Goal: Information Seeking & Learning: Learn about a topic

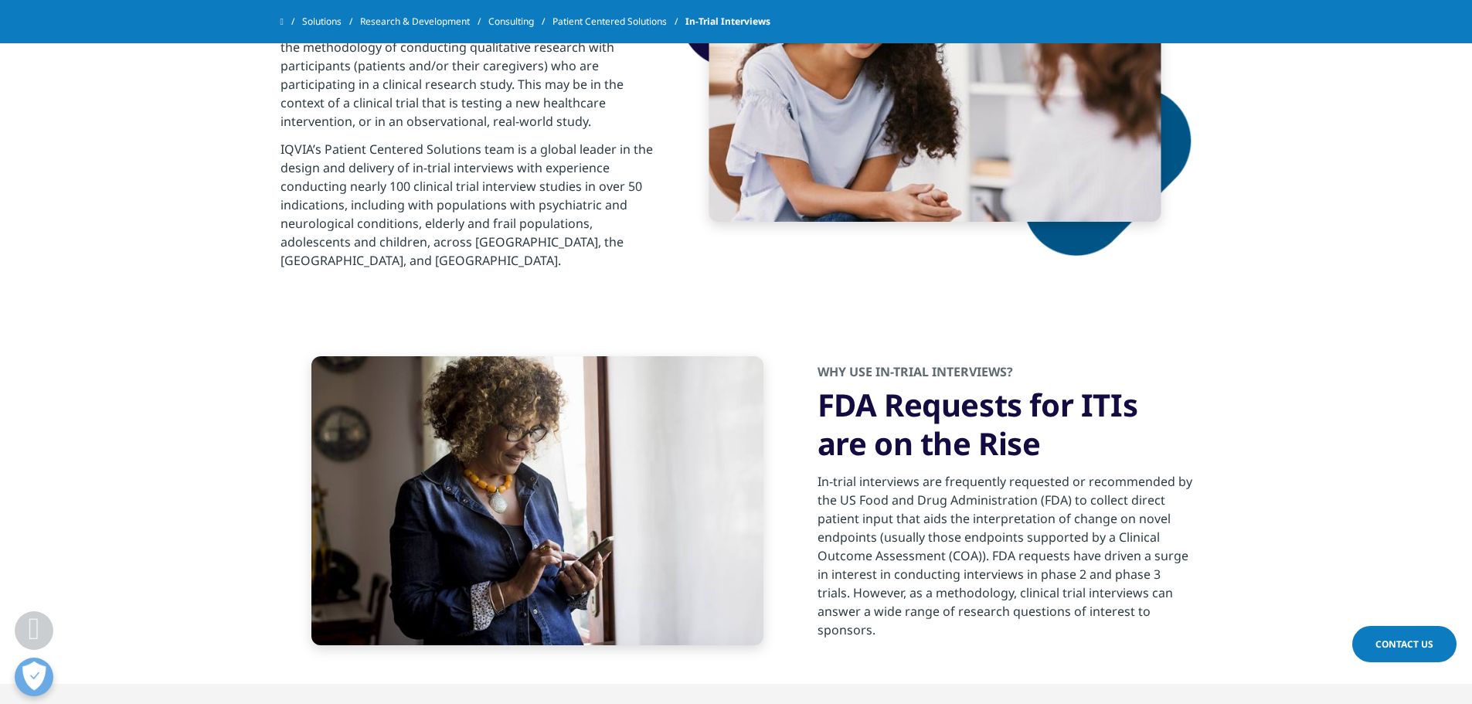
scroll to position [850, 0]
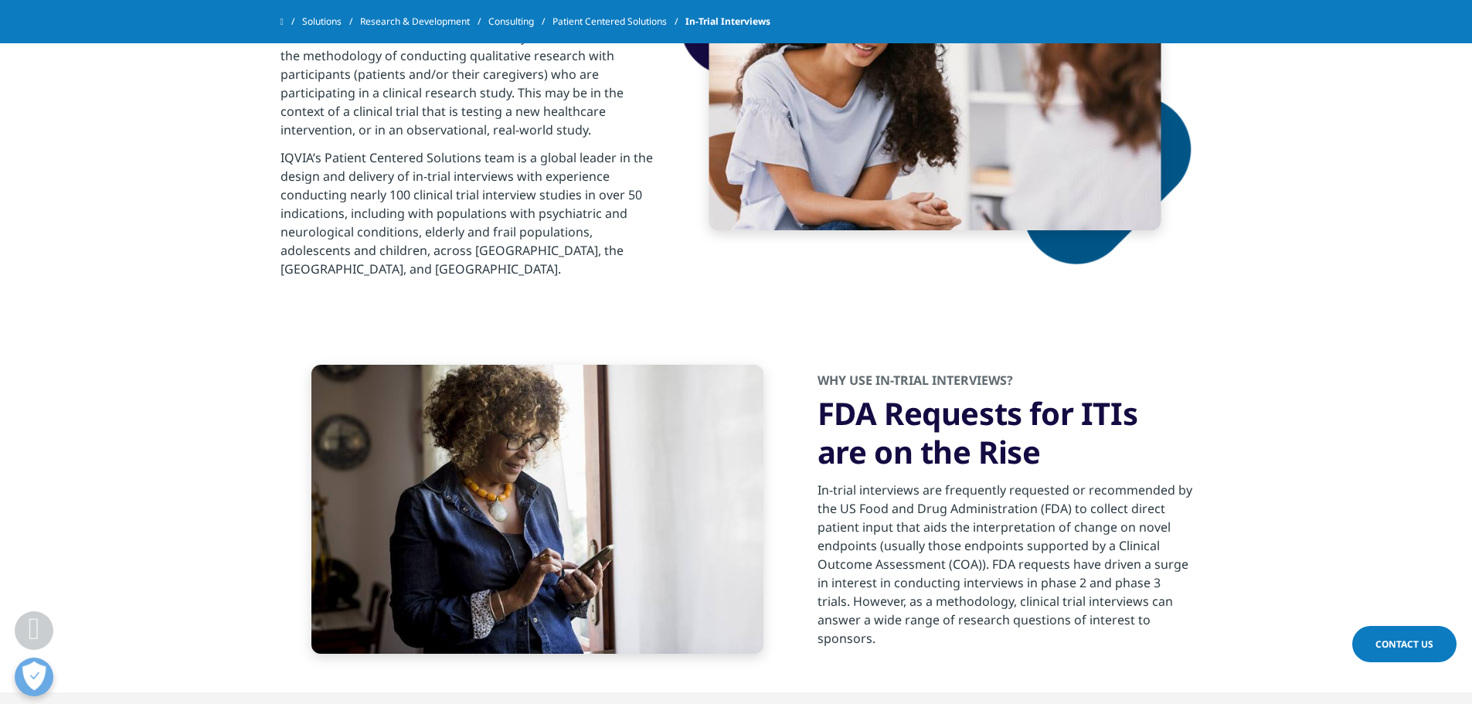
drag, startPoint x: 891, startPoint y: 620, endPoint x: 812, endPoint y: 474, distance: 165.9
click at [812, 474] on div "WHY USE IN-TRIAL INTERVIEWS? FDA Requests for ITIs are on the Rise In-trial int…" at bounding box center [736, 509] width 912 height 366
click at [885, 582] on div "In-trial interviews are frequently requested or recommended by the US Food and …" at bounding box center [1004, 559] width 375 height 176
drag, startPoint x: 902, startPoint y: 618, endPoint x: 806, endPoint y: 368, distance: 268.0
click at [806, 368] on div "WHY USE IN-TRIAL INTERVIEWS? FDA Requests for ITIs are on the Rise In-trial int…" at bounding box center [736, 509] width 912 height 366
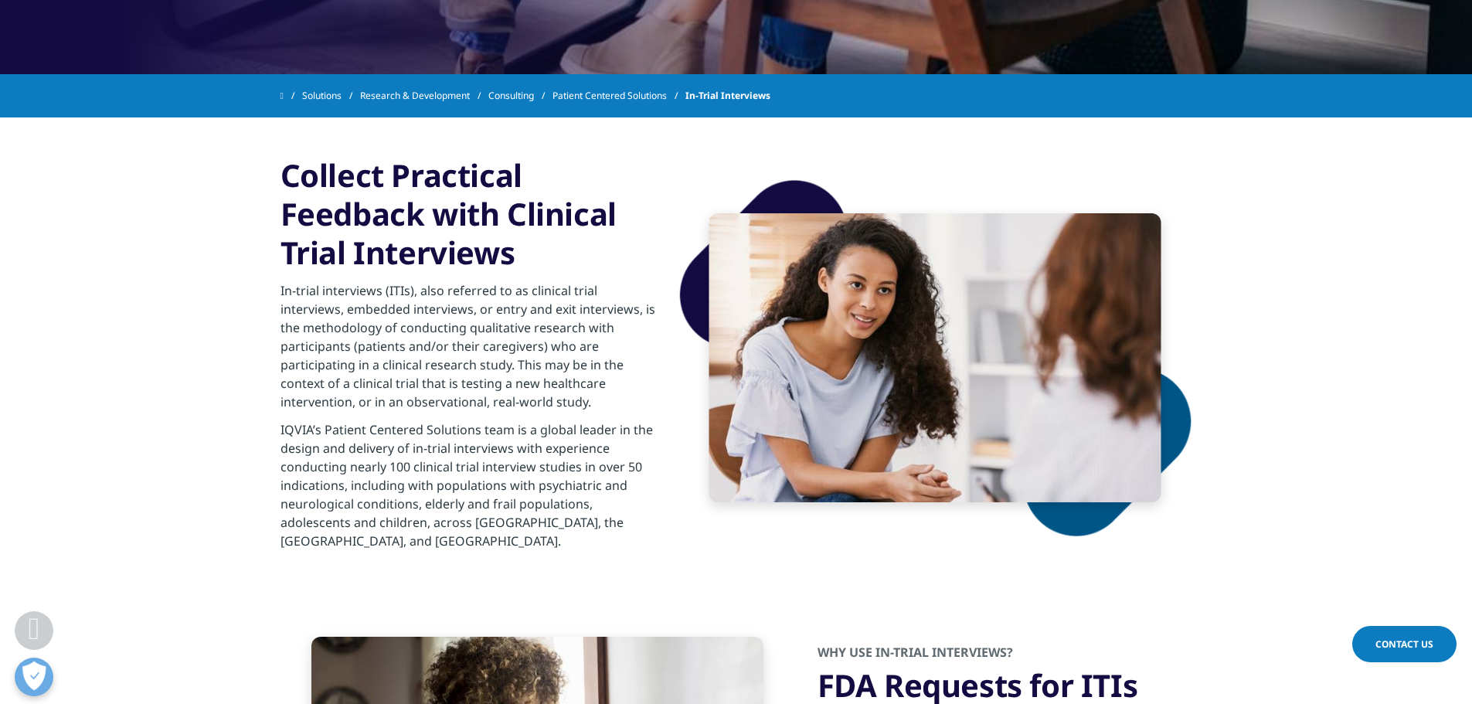
scroll to position [618, 0]
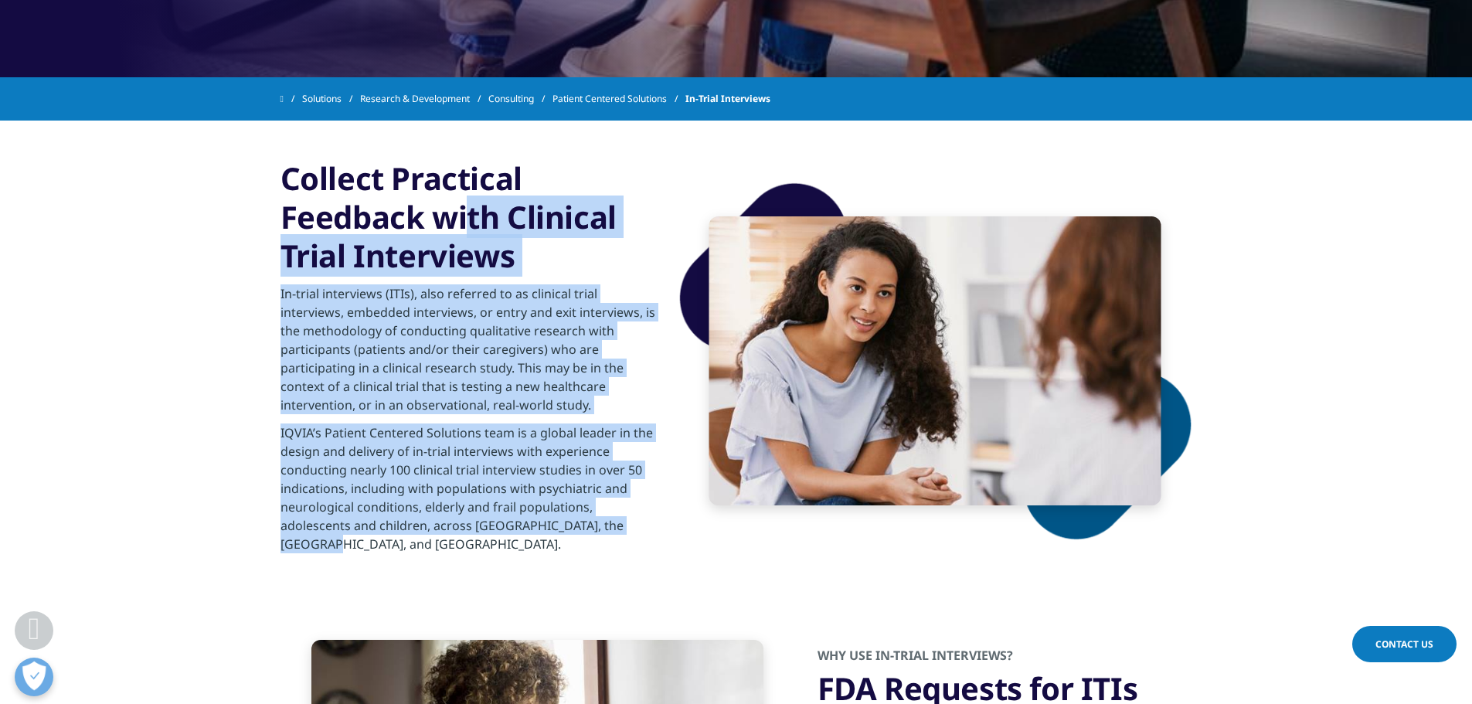
drag, startPoint x: 636, startPoint y: 525, endPoint x: 284, endPoint y: 175, distance: 496.6
click at [284, 175] on div "Collect Practical Feedback with Clinical Trial Interviews In-trial interviews (…" at bounding box center [736, 361] width 912 height 481
click at [268, 175] on section "Collect Practical Feedback with Clinical Trial Interviews In-trial interviews (…" at bounding box center [736, 361] width 1472 height 481
drag, startPoint x: 256, startPoint y: 159, endPoint x: 654, endPoint y: 533, distance: 546.0
click at [654, 533] on section "Collect Practical Feedback with Clinical Trial Interviews In-trial interviews (…" at bounding box center [736, 361] width 1472 height 481
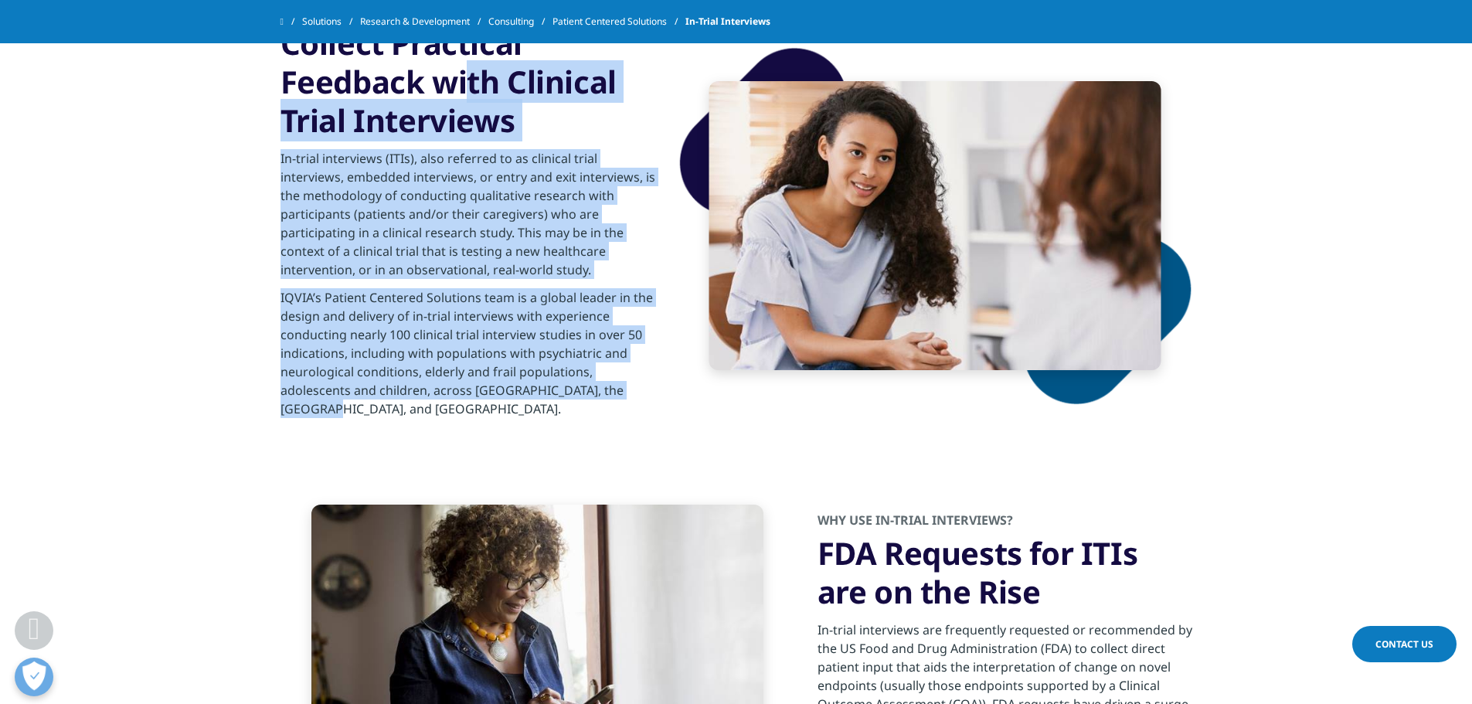
scroll to position [850, 0]
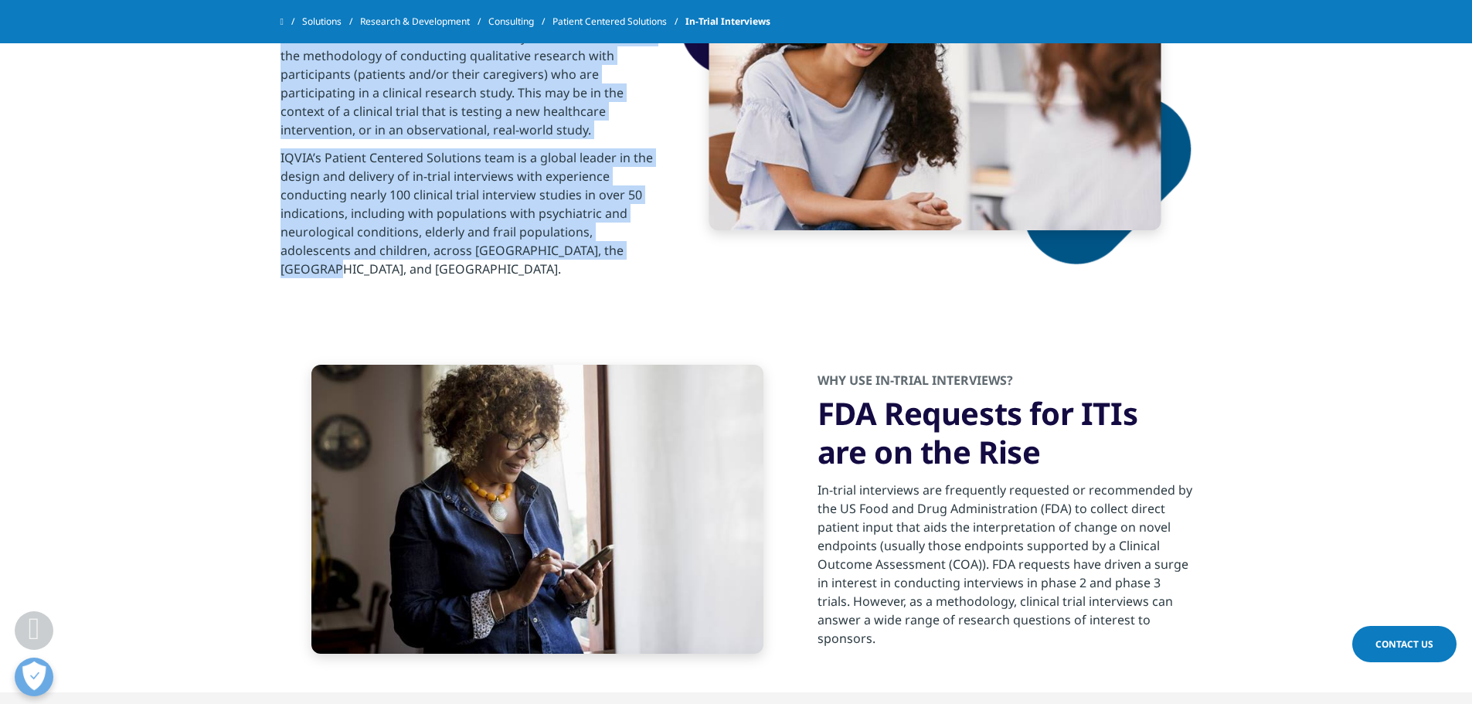
drag, startPoint x: 809, startPoint y: 352, endPoint x: 945, endPoint y: 622, distance: 302.7
click at [945, 622] on div "WHY USE IN-TRIAL INTERVIEWS? FDA Requests for ITIs are on the Rise In-trial int…" at bounding box center [736, 509] width 912 height 366
click at [945, 622] on div "In-trial interviews are frequently requested or recommended by the US Food and …" at bounding box center [1004, 559] width 375 height 176
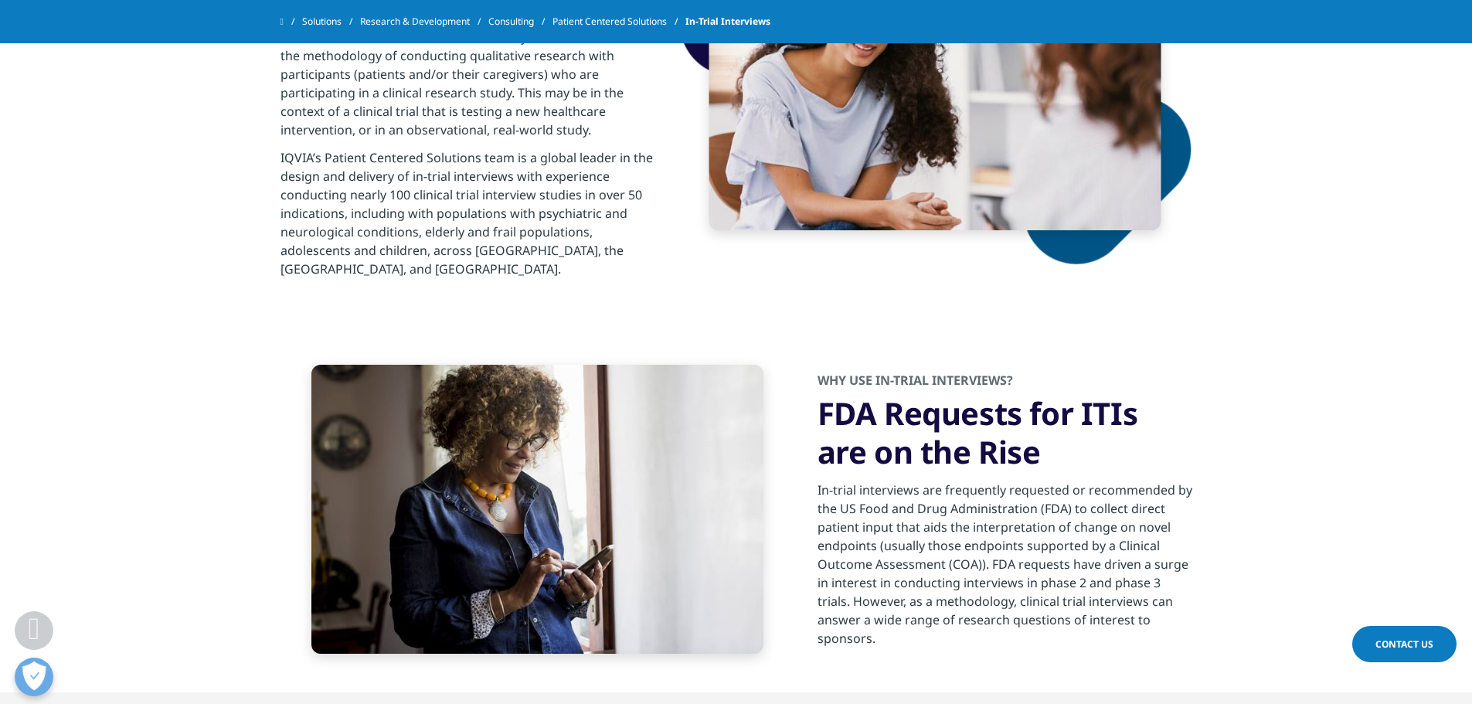
drag, startPoint x: 991, startPoint y: 626, endPoint x: 809, endPoint y: 368, distance: 315.9
click at [809, 368] on div "WHY USE IN-TRIAL INTERVIEWS? FDA Requests for ITIs are on the Rise In-trial int…" at bounding box center [736, 509] width 912 height 366
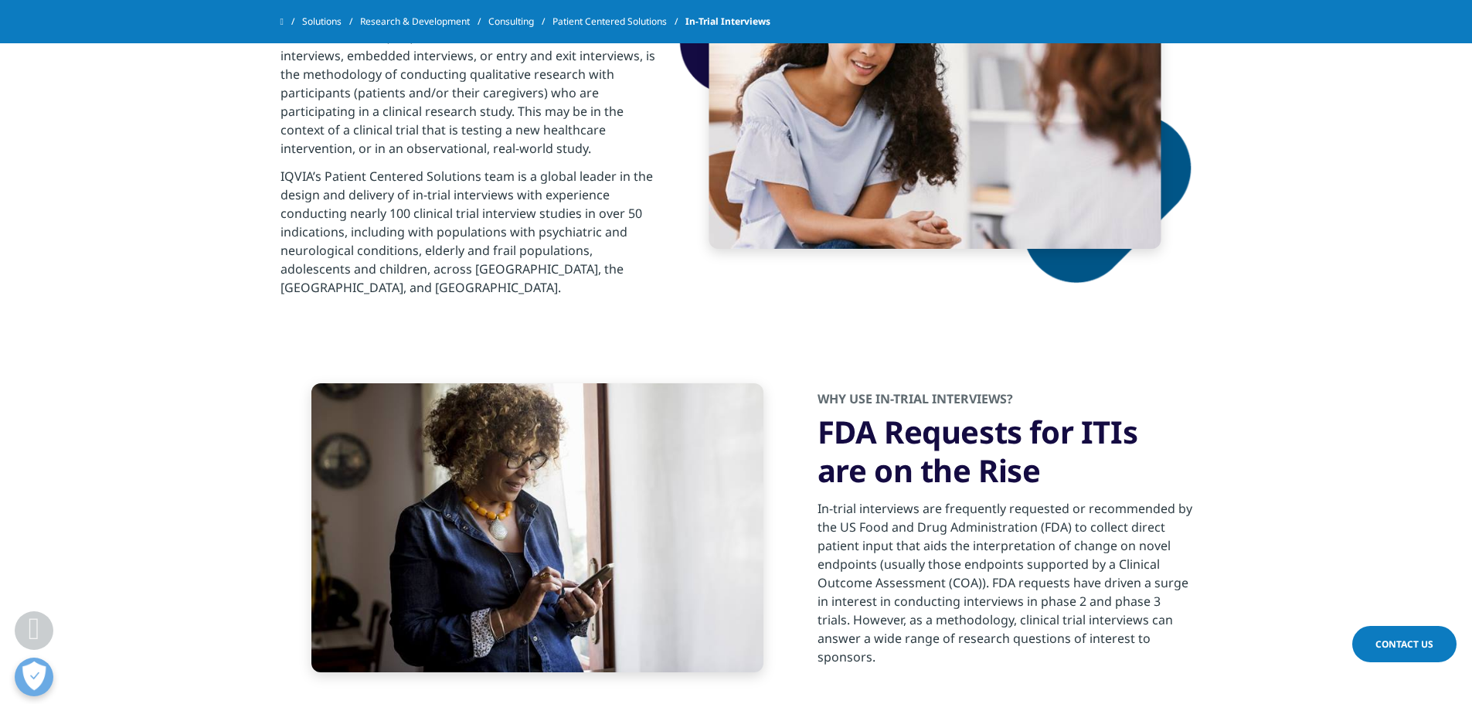
scroll to position [695, 0]
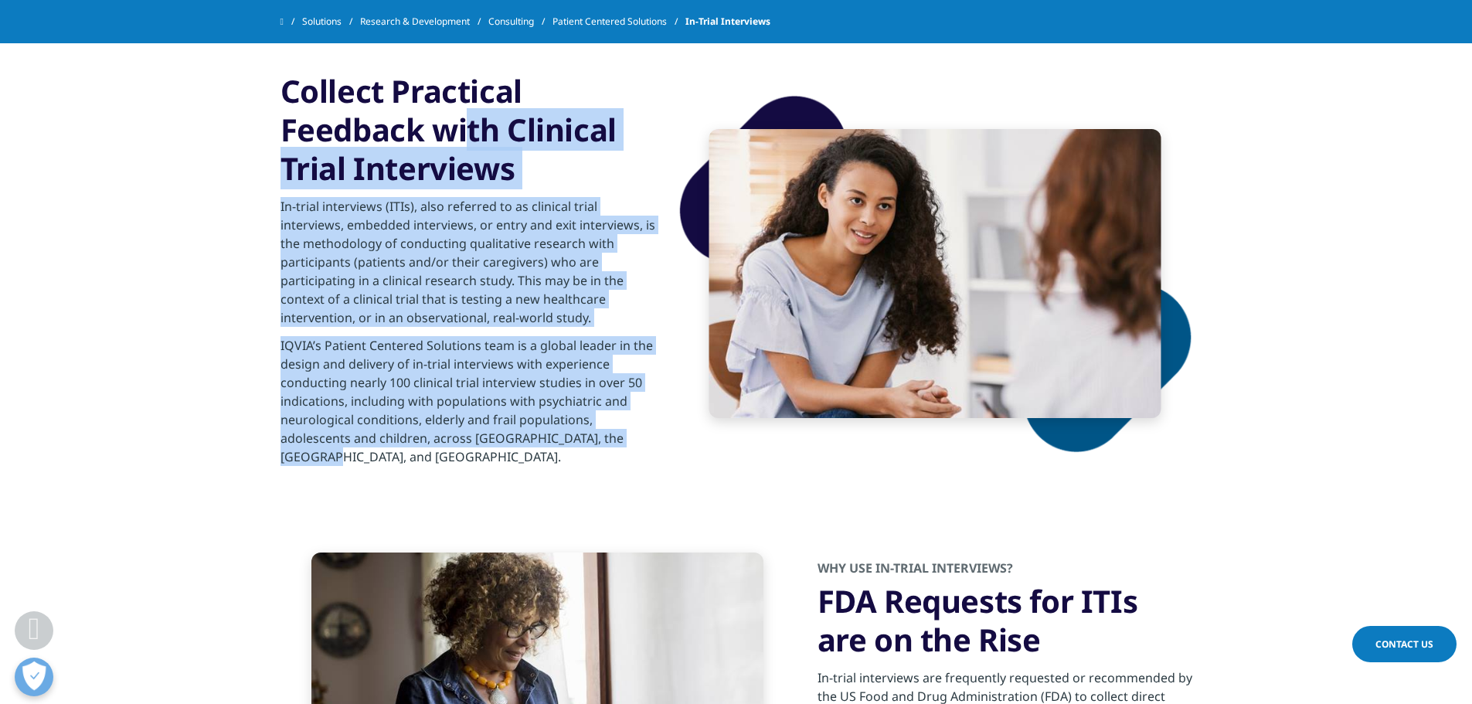
drag, startPoint x: 661, startPoint y: 410, endPoint x: 253, endPoint y: 155, distance: 481.0
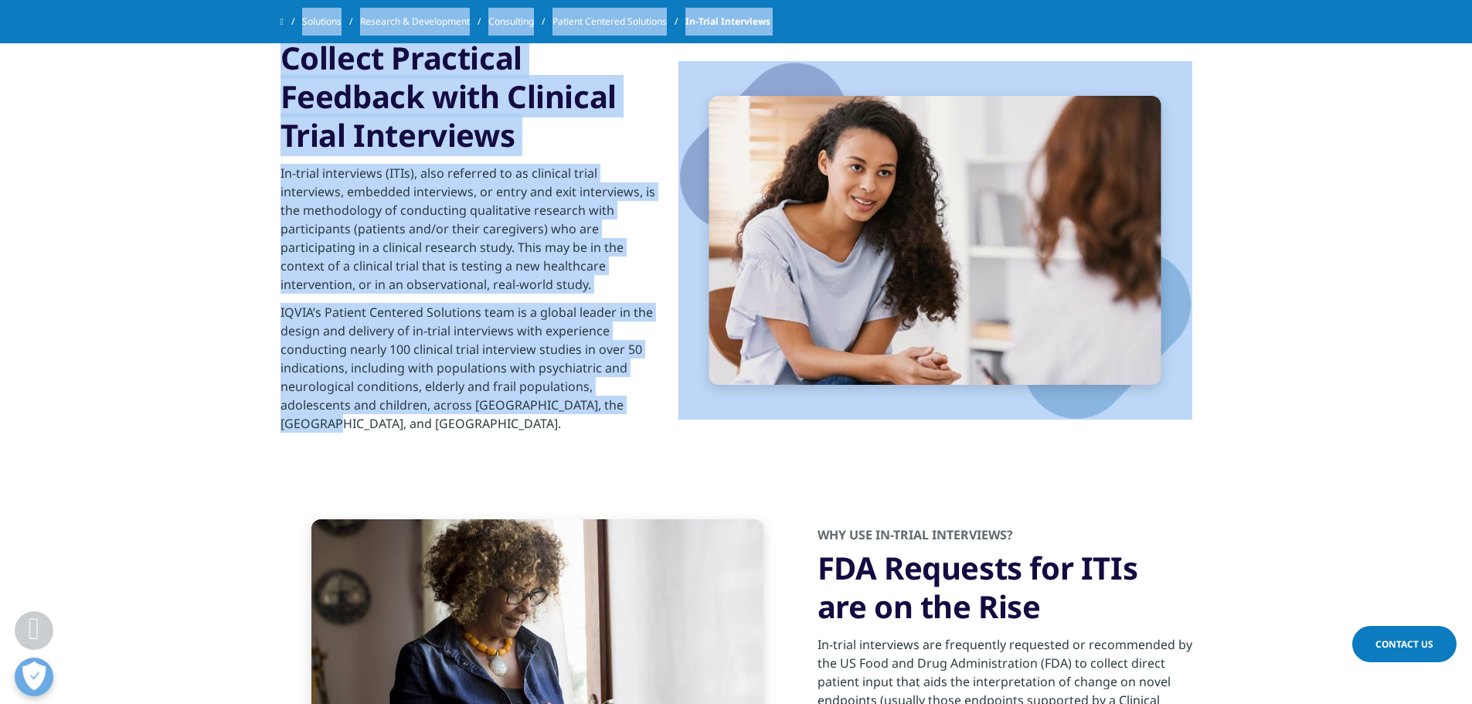
click at [579, 349] on p "IQVIA’s Patient Centered Solutions team is a global leader in the design and de…" at bounding box center [467, 372] width 375 height 139
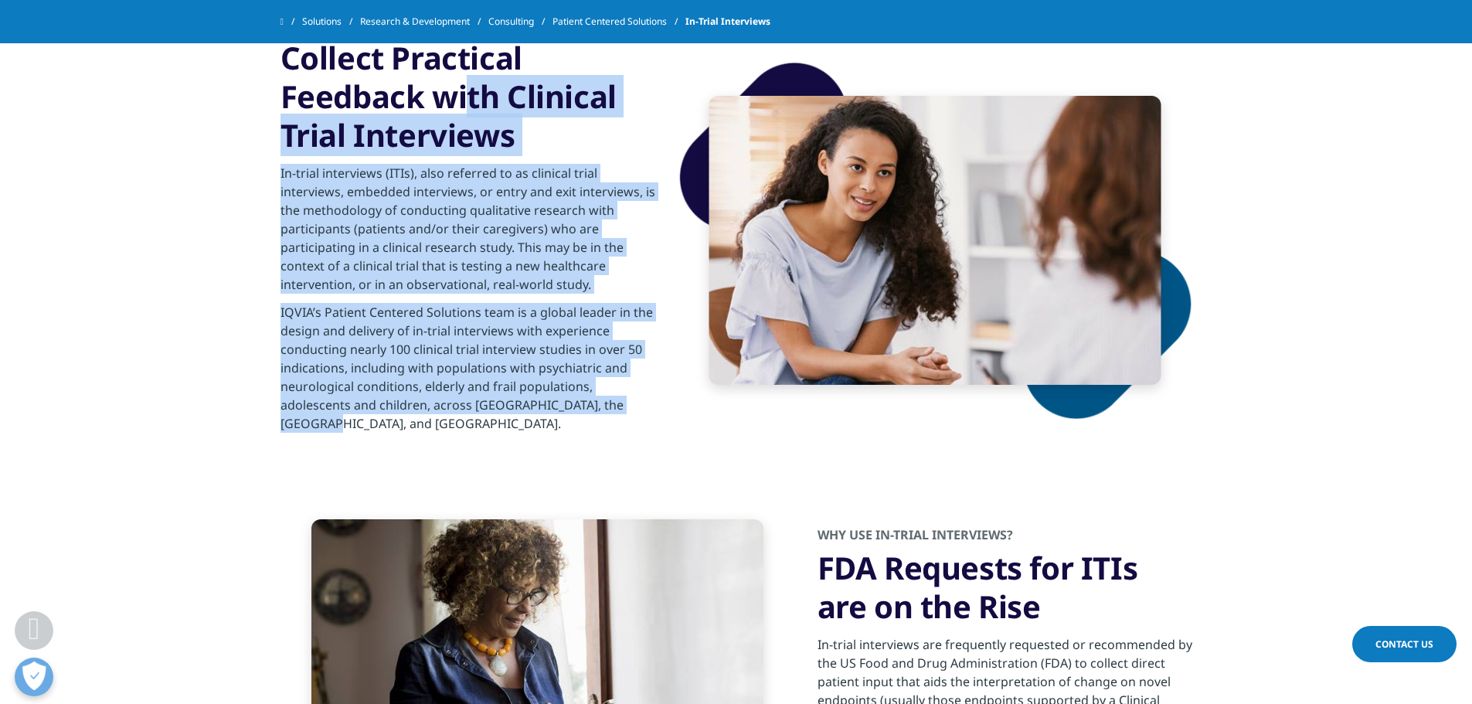
drag, startPoint x: 653, startPoint y: 406, endPoint x: 276, endPoint y: 66, distance: 507.6
click at [276, 66] on section "Collect Practical Feedback with Clinical Trial Interviews In-trial interviews (…" at bounding box center [736, 240] width 1472 height 481
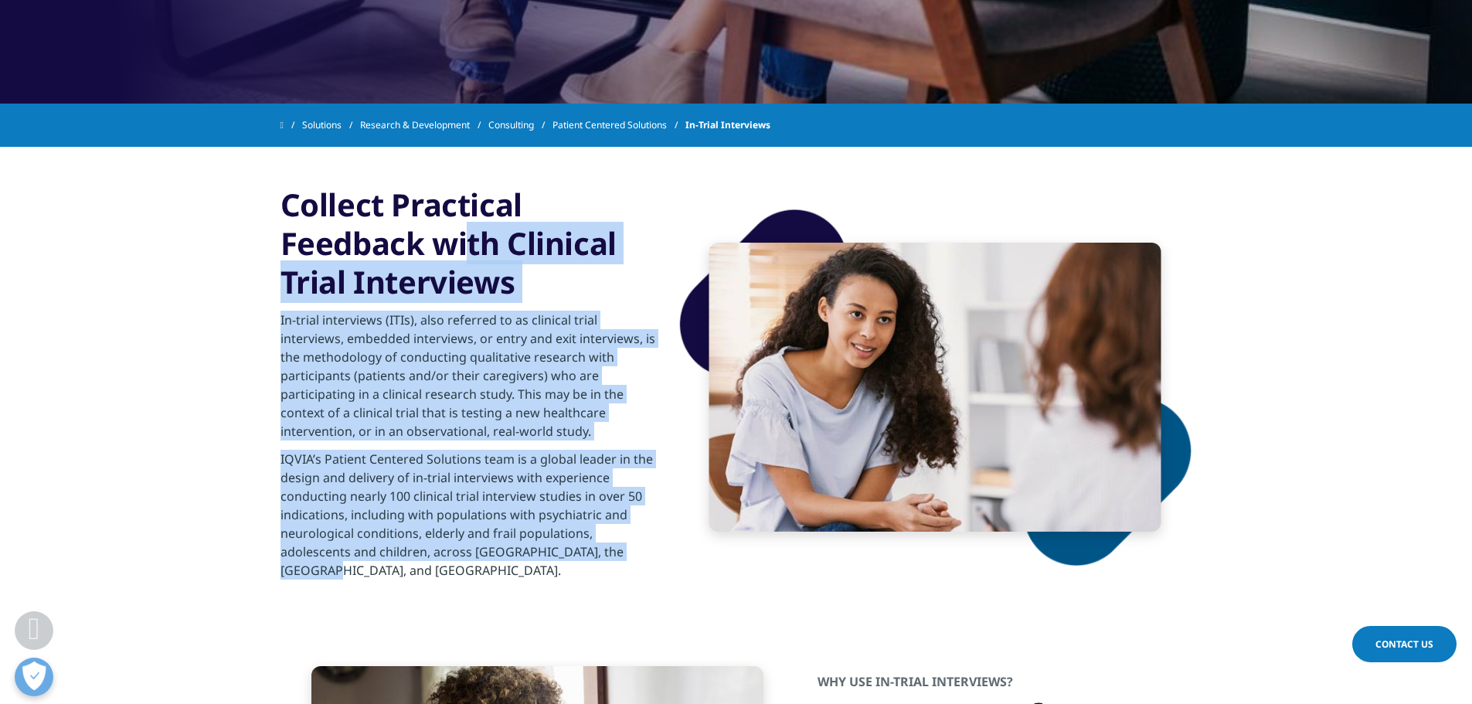
scroll to position [618, 0]
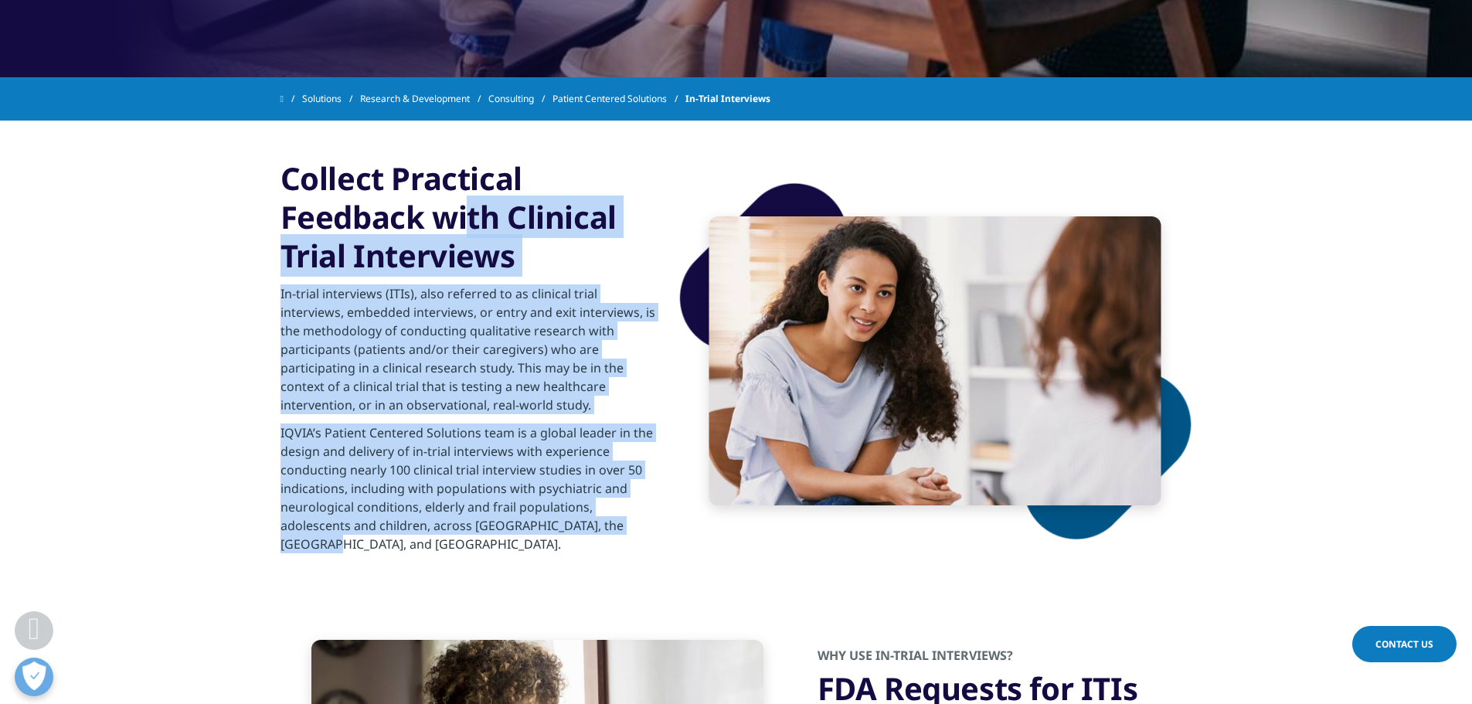
click at [601, 406] on p "In-trial interviews (ITIs), also referred to as clinical trial interviews, embe…" at bounding box center [467, 353] width 375 height 139
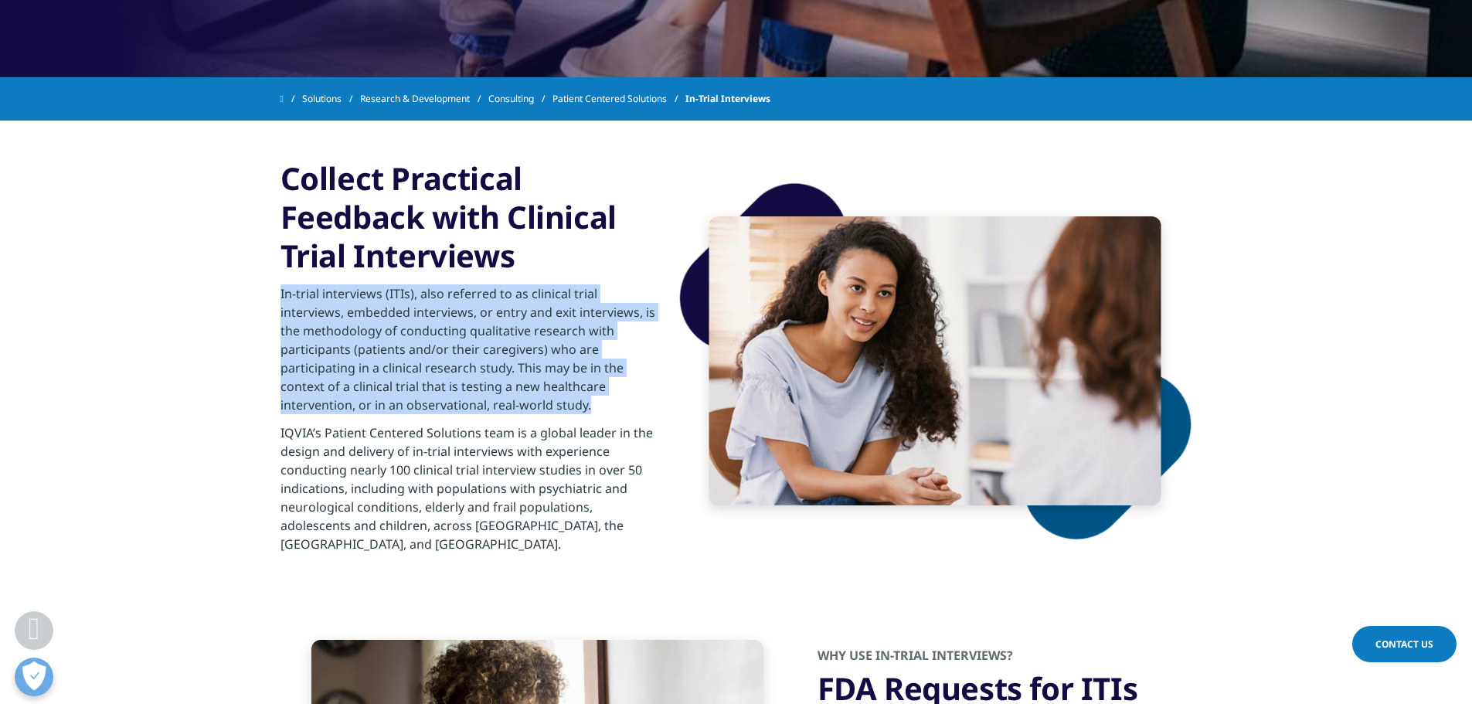
drag, startPoint x: 594, startPoint y: 409, endPoint x: 276, endPoint y: 289, distance: 340.3
click at [276, 289] on section "Collect Practical Feedback with Clinical Trial Interviews In-trial interviews (…" at bounding box center [736, 361] width 1472 height 481
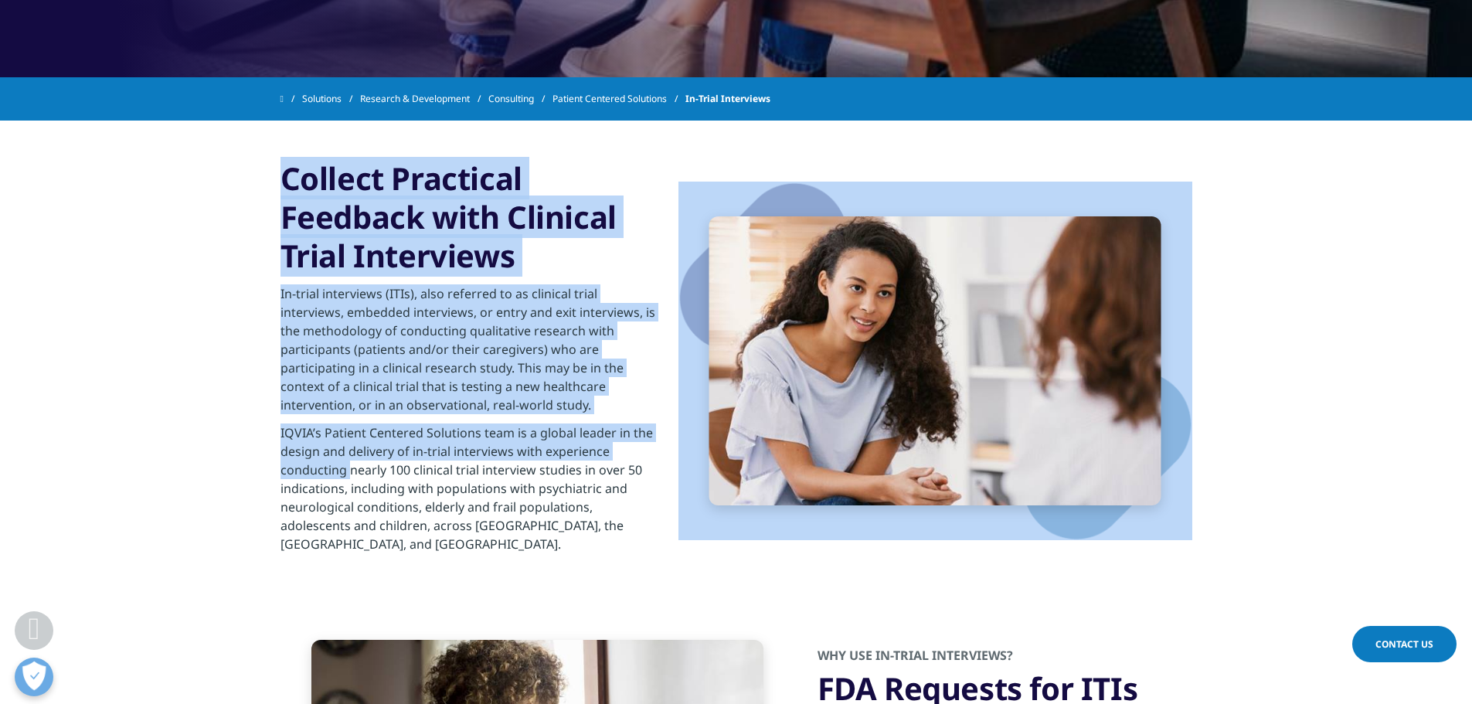
drag, startPoint x: 671, startPoint y: 523, endPoint x: 352, endPoint y: 466, distance: 324.1
click at [352, 466] on div "Collect Practical Feedback with Clinical Trial Interviews In-trial interviews (…" at bounding box center [736, 361] width 912 height 481
click at [352, 466] on p "IQVIA’s Patient Centered Solutions team is a global leader in the design and de…" at bounding box center [467, 492] width 375 height 139
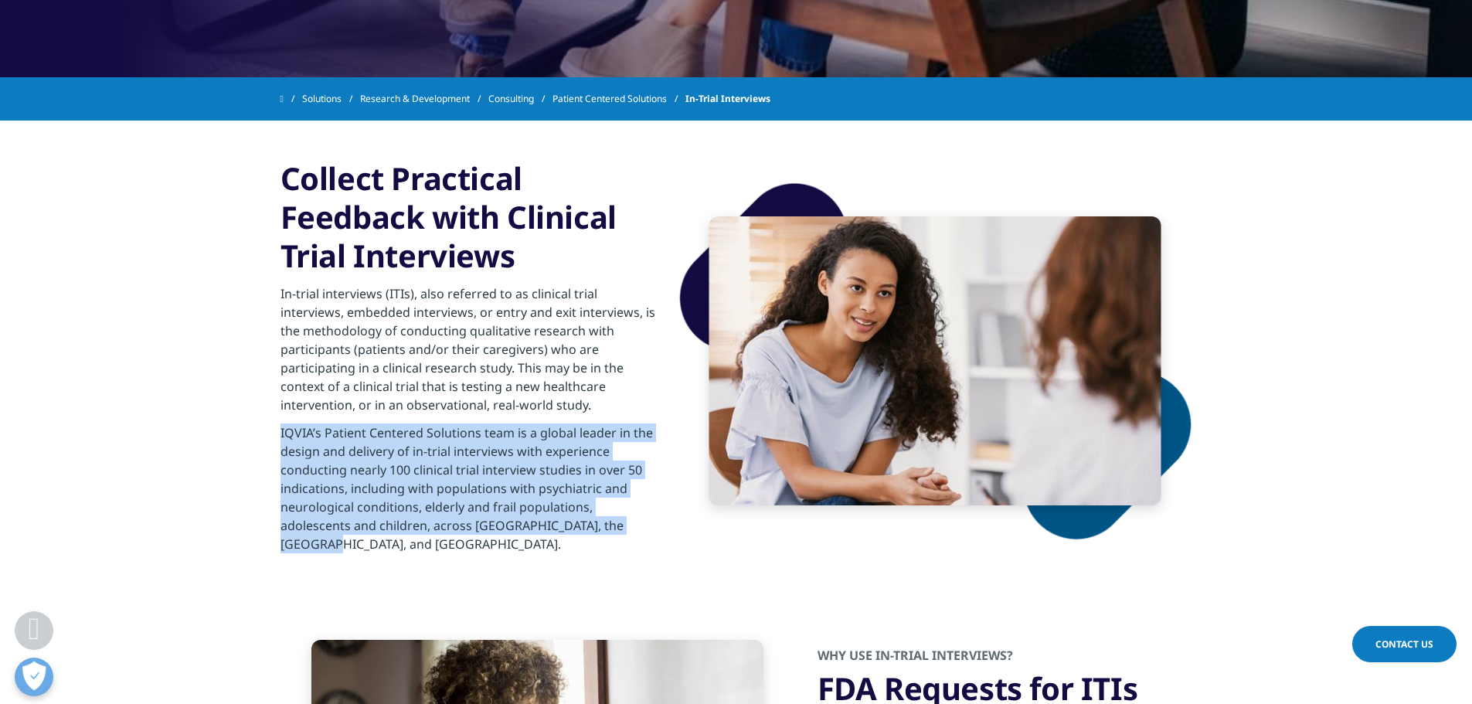
drag, startPoint x: 277, startPoint y: 434, endPoint x: 656, endPoint y: 529, distance: 390.3
click at [656, 529] on section "Collect Practical Feedback with Clinical Trial Interviews In-trial interviews (…" at bounding box center [736, 361] width 1472 height 481
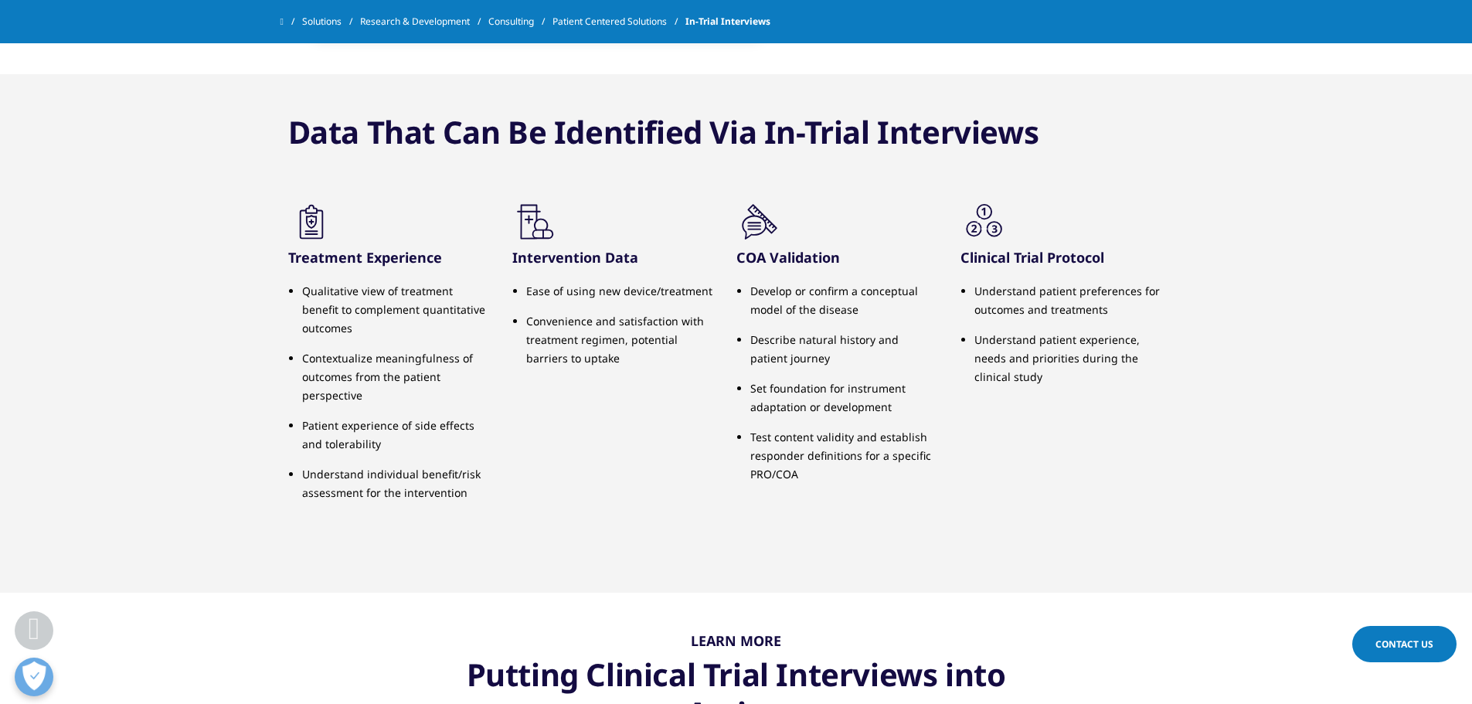
scroll to position [1391, 0]
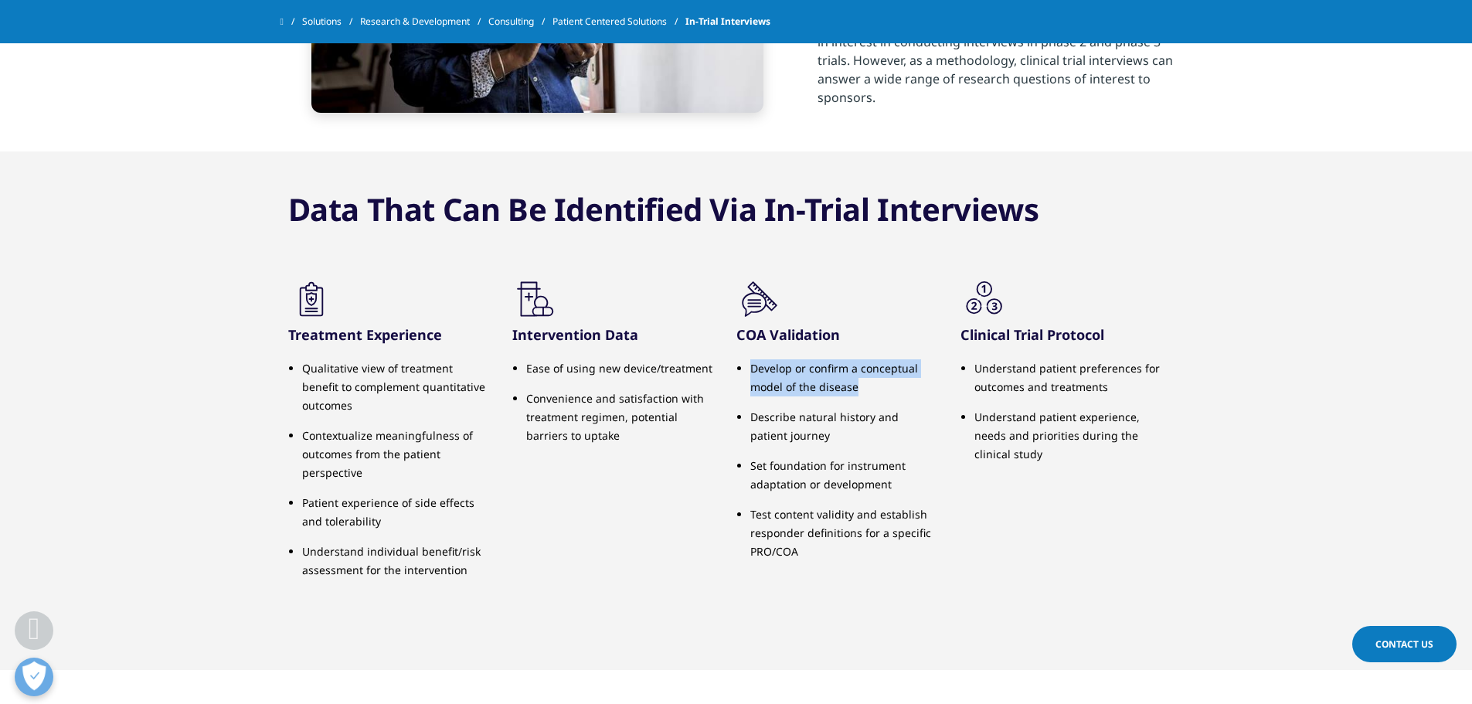
drag, startPoint x: 869, startPoint y: 369, endPoint x: 742, endPoint y: 344, distance: 130.0
click at [742, 359] on ul "Develop or confirm a conceptual model of the disease Describe natural history a…" at bounding box center [836, 465] width 201 height 213
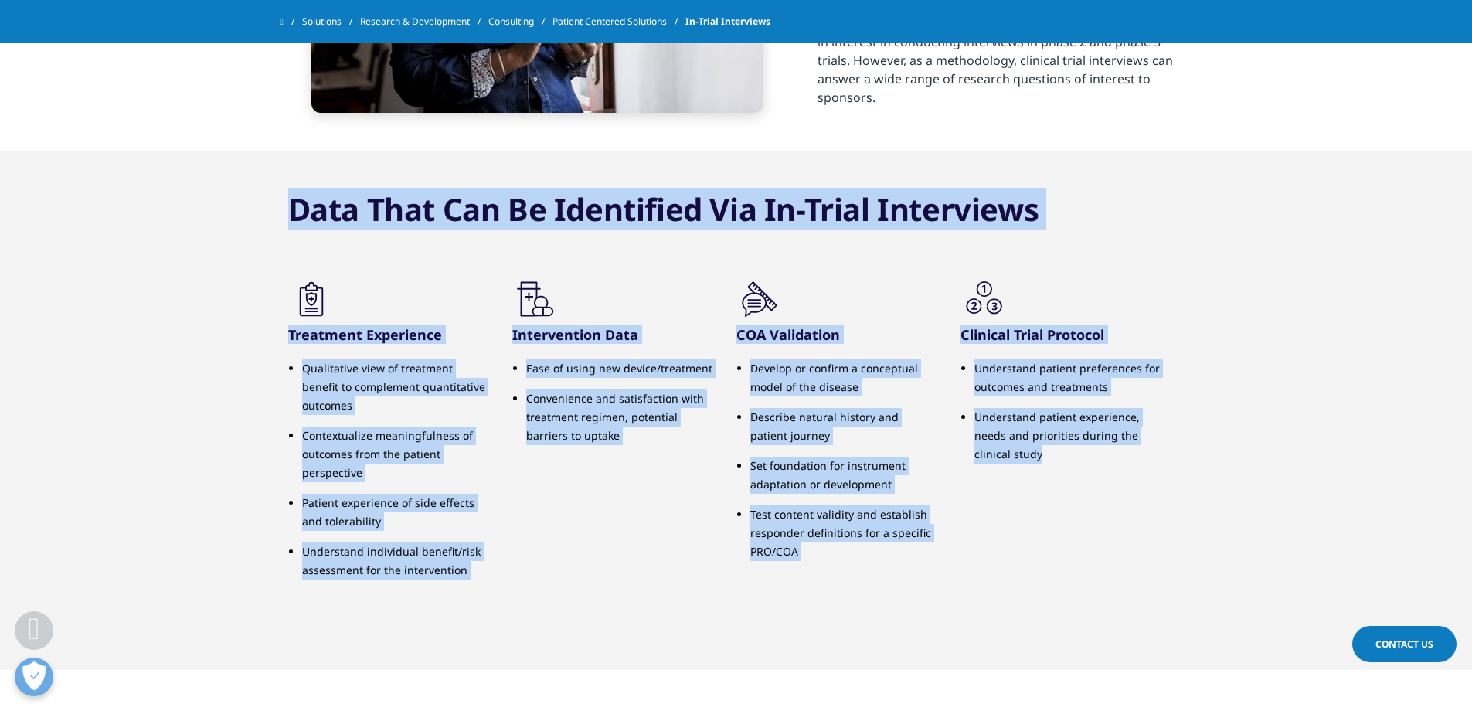
drag, startPoint x: 1195, startPoint y: 595, endPoint x: 239, endPoint y: 233, distance: 1021.8
click at [239, 233] on div "Data That Can Be Identified Via In-Trial Interviews .cls-1{fill:#231f20;} Treat…" at bounding box center [736, 410] width 1472 height 518
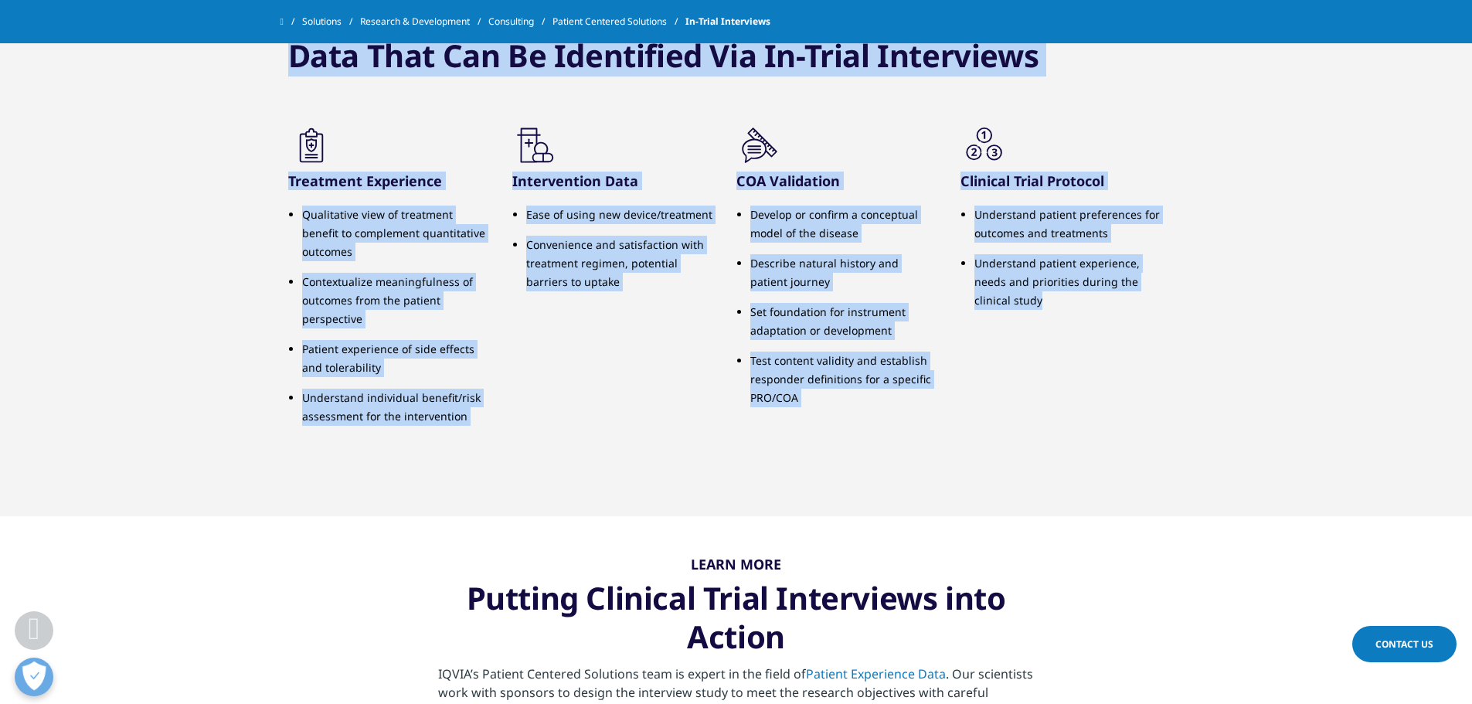
scroll to position [1545, 0]
click at [877, 403] on div ".cls-1{fill:#231f20;} COA Validation Develop or confirm a conceptual model of t…" at bounding box center [848, 276] width 224 height 311
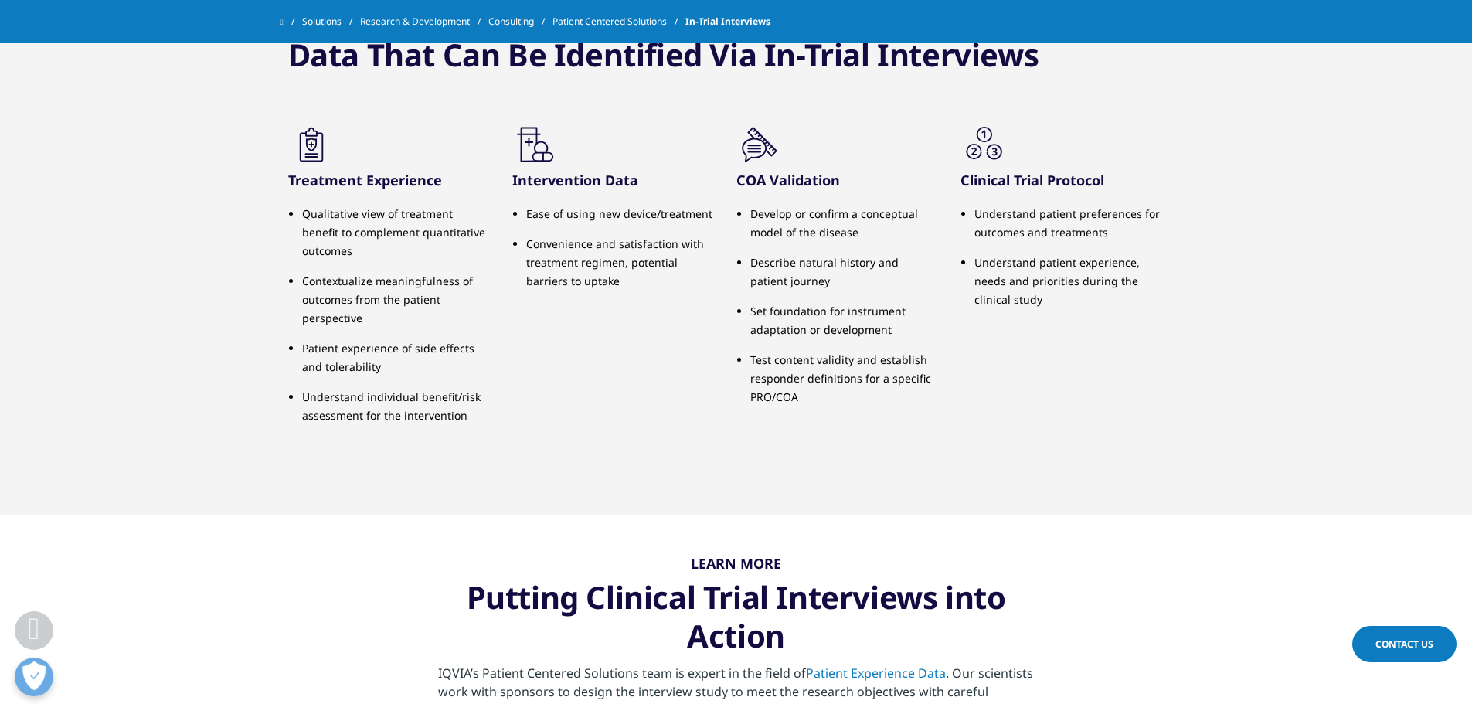
scroll to position [1468, 0]
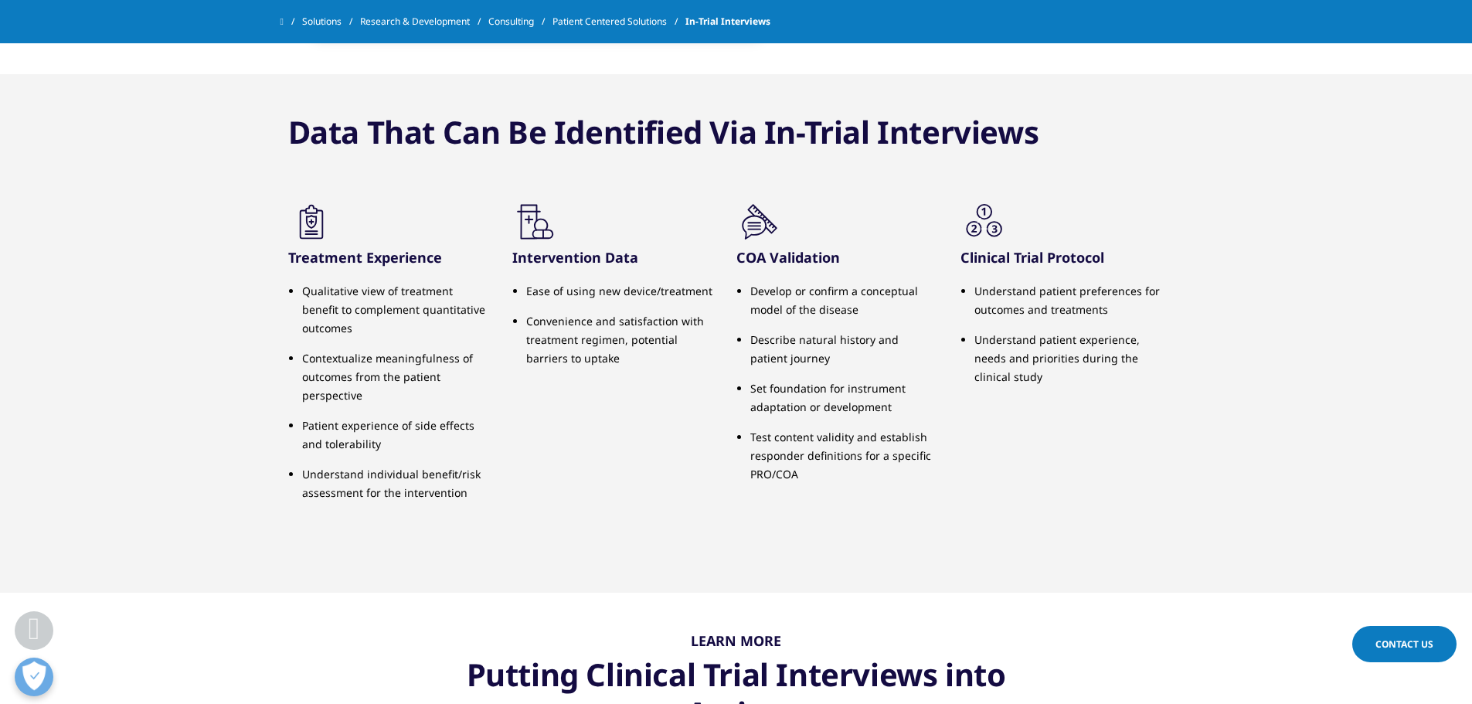
drag, startPoint x: 1132, startPoint y: 289, endPoint x: 1061, endPoint y: 379, distance: 114.5
click at [1061, 379] on ul "Understand patient preferences for outcomes and treatments Understand patient e…" at bounding box center [1060, 340] width 201 height 116
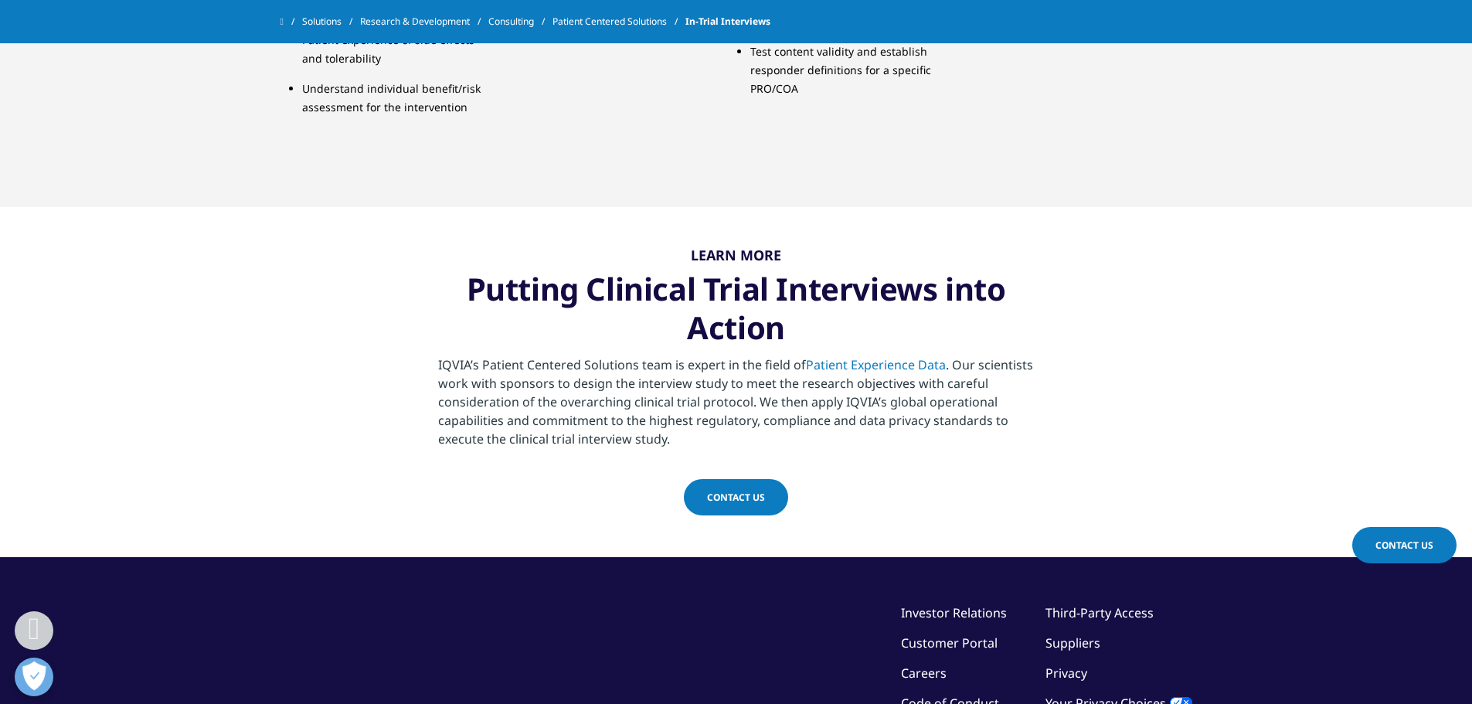
scroll to position [1854, 0]
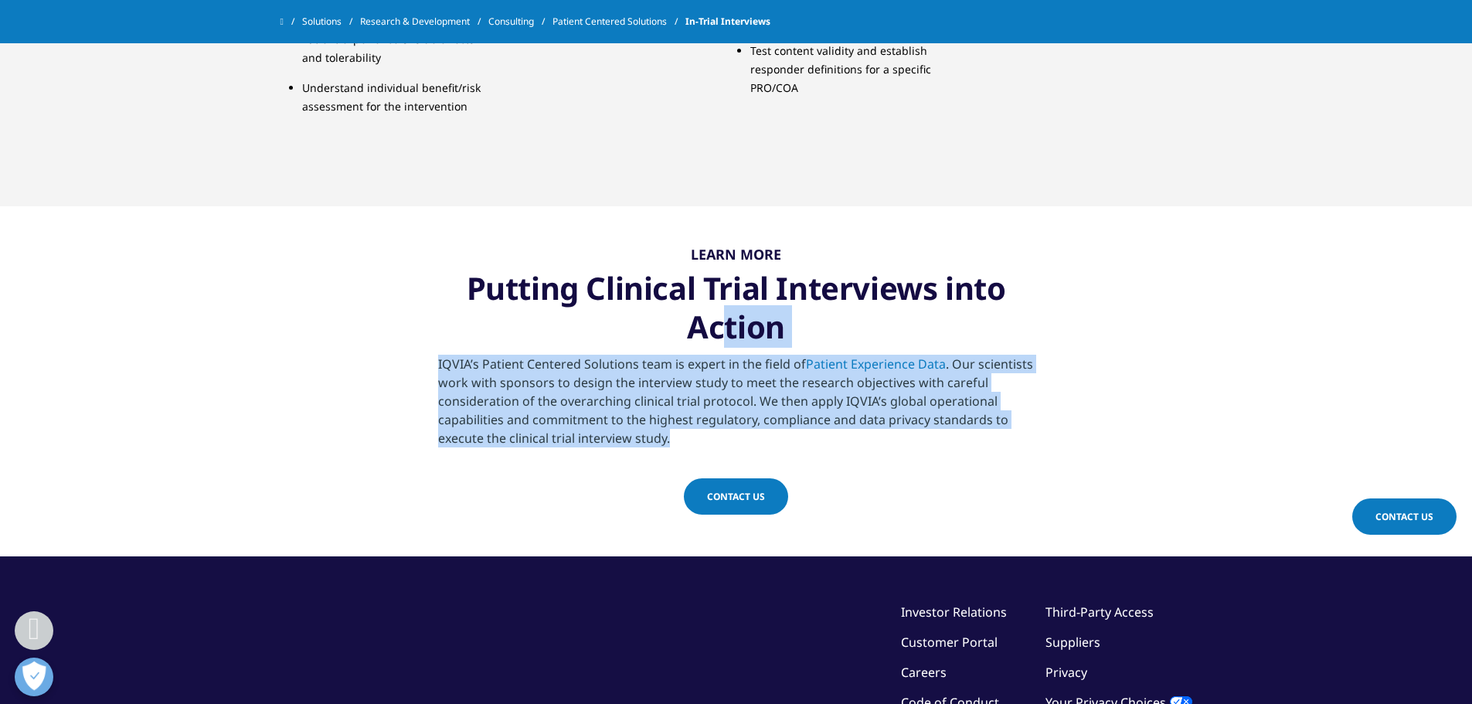
drag, startPoint x: 737, startPoint y: 430, endPoint x: 420, endPoint y: 222, distance: 378.8
click at [420, 222] on section "LEARN MORE Putting Clinical Trial Interviews into Action [PERSON_NAME] Patient …" at bounding box center [736, 381] width 1472 height 350
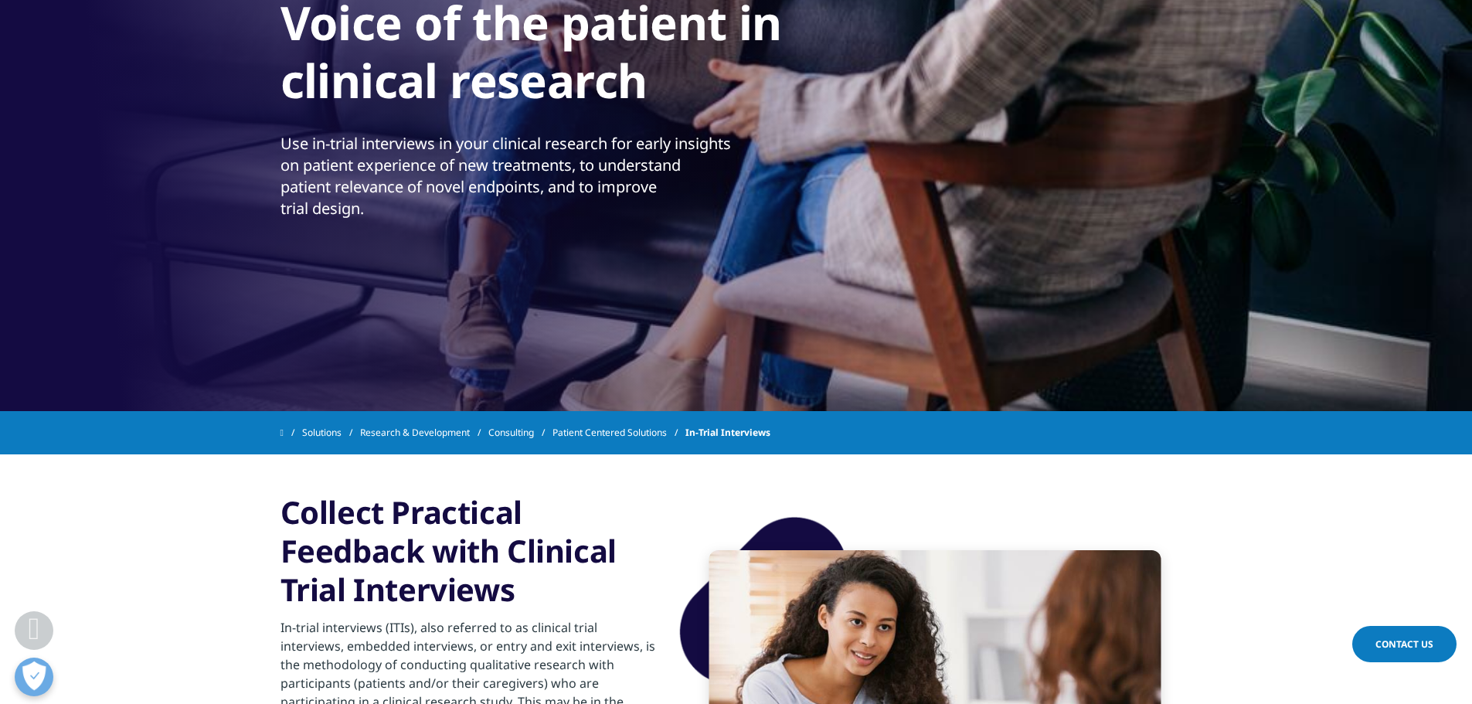
scroll to position [77, 0]
